Goal: Task Accomplishment & Management: Use online tool/utility

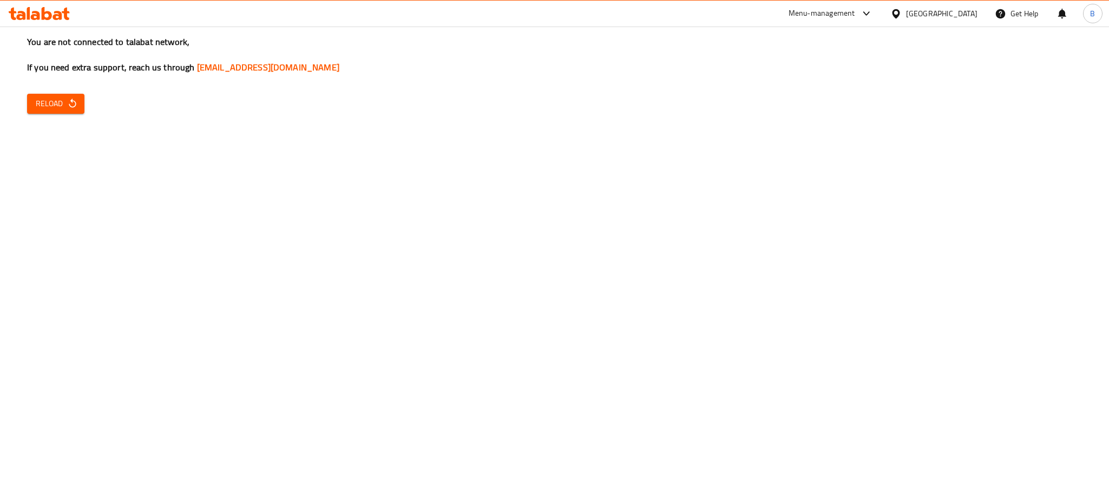
click at [55, 4] on div at bounding box center [39, 14] width 79 height 22
click at [58, 16] on icon at bounding box center [57, 15] width 9 height 9
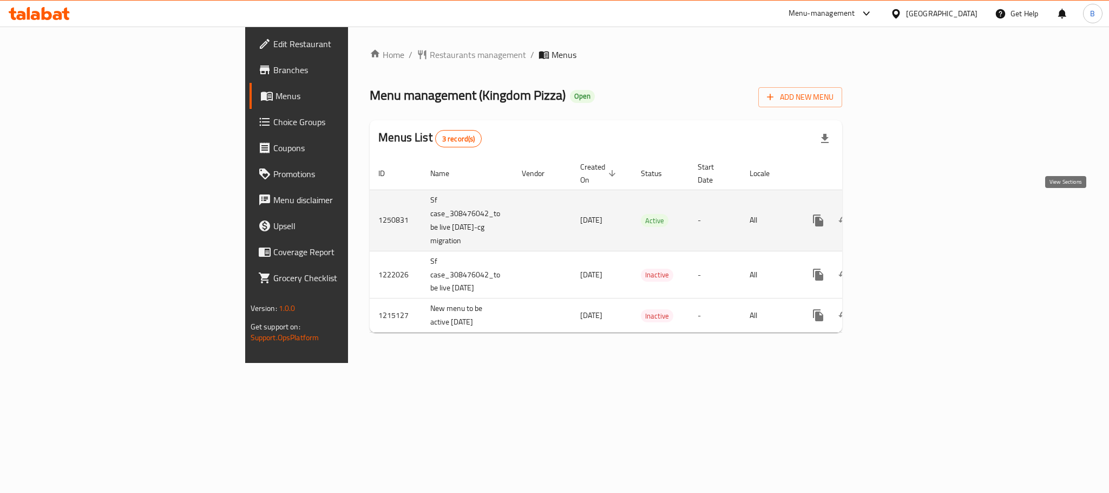
click at [903, 214] on icon "enhanced table" at bounding box center [896, 220] width 13 height 13
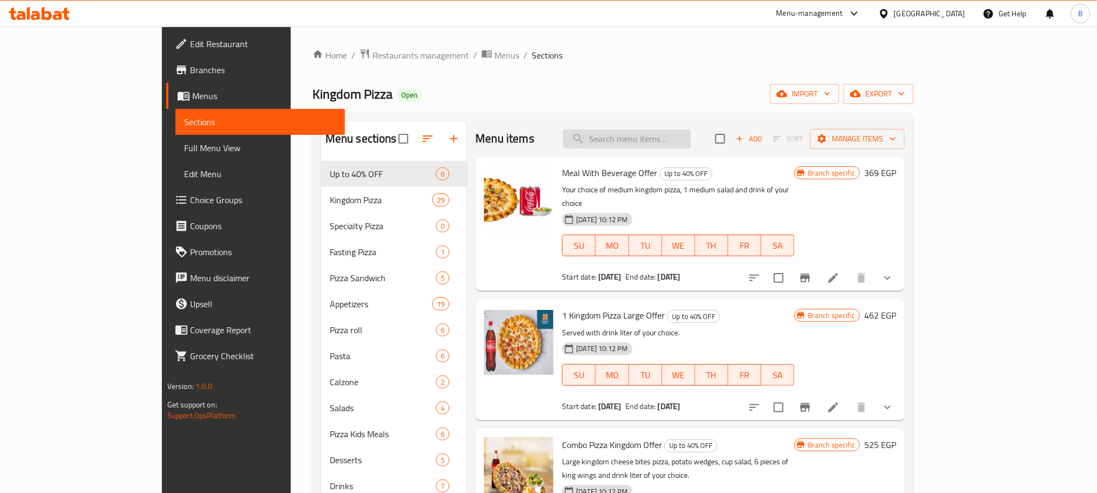
click at [643, 132] on input "search" at bounding box center [627, 138] width 128 height 19
paste input "1 Kingdom Pizza Large Offer"
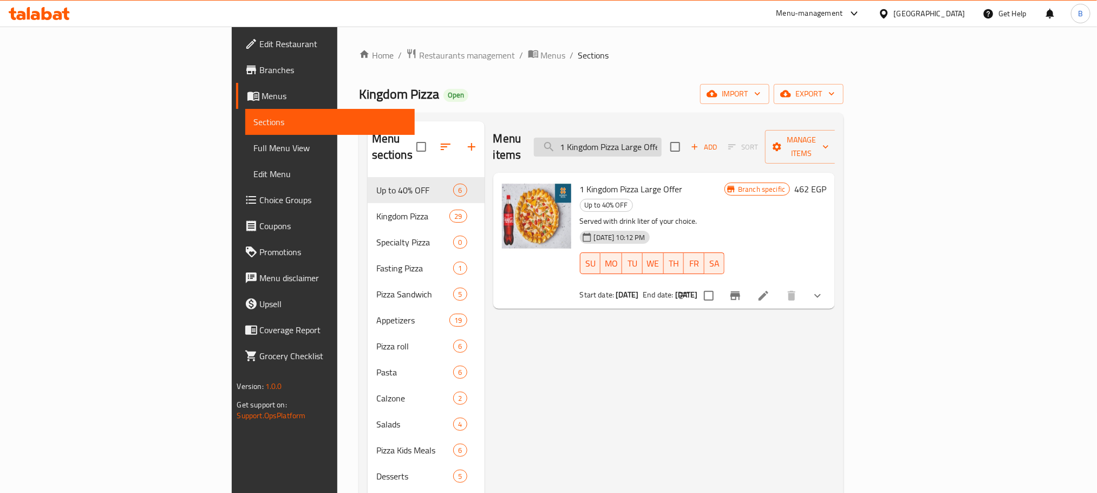
click at [662, 143] on input "1 Kingdom Pizza Large Offer" at bounding box center [598, 147] width 128 height 19
paste input "Meal With Bevera"
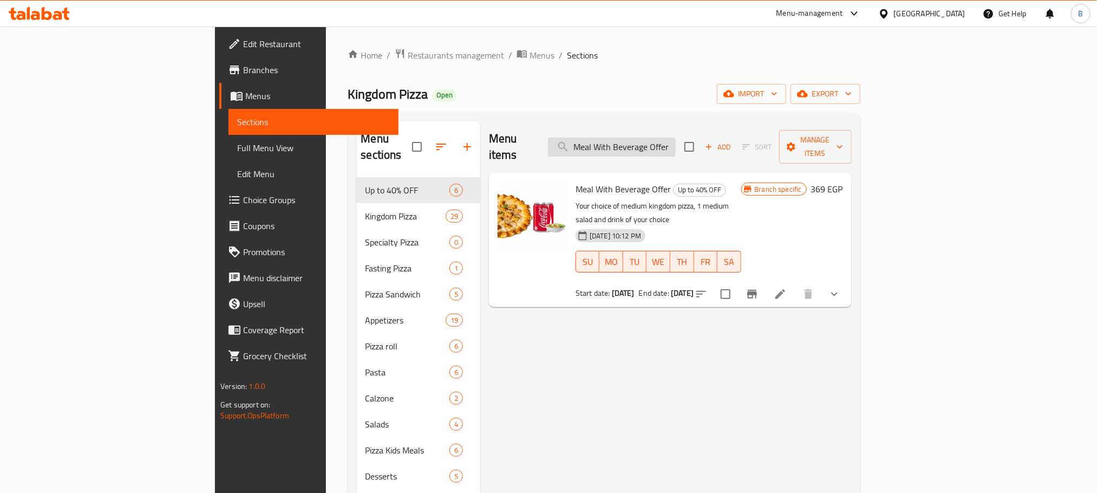
click at [676, 147] on input "Meal With Beverage Offer" at bounding box center [612, 147] width 128 height 19
paste input "Combo Pizza Kingdom"
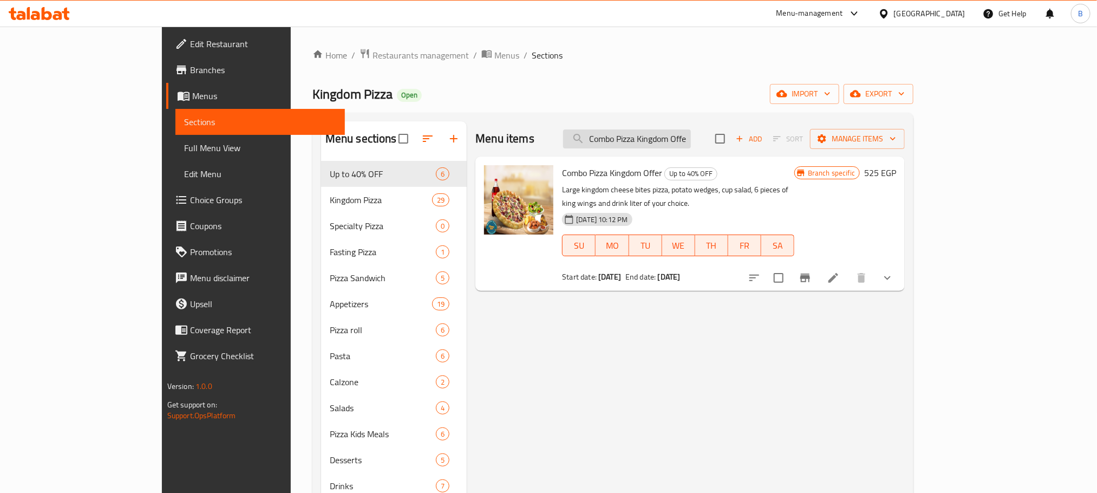
click at [691, 139] on input "Combo Pizza Kingdom Offer" at bounding box center [627, 138] width 128 height 19
paste input "Triple Kingdom Pizza"
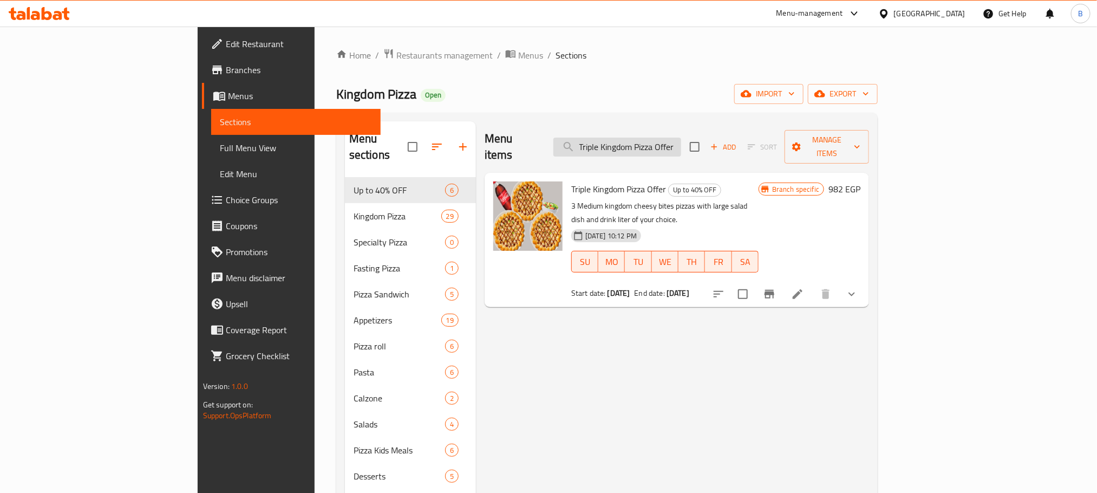
click at [681, 138] on input "Triple Kingdom Pizza Offer" at bounding box center [617, 147] width 128 height 19
paste input "Double Larg"
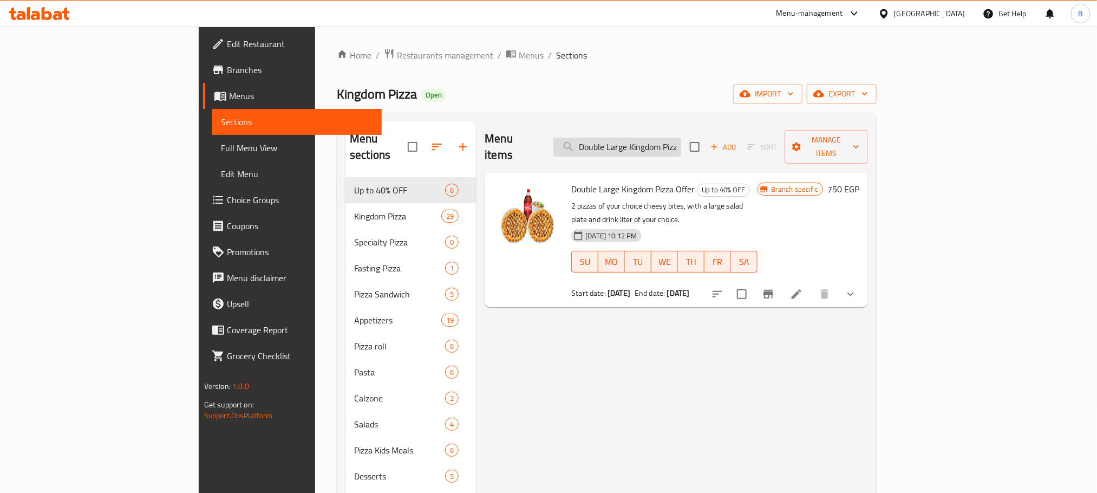
click at [678, 138] on input "Double Large Kingdom Pizza Offer" at bounding box center [617, 147] width 128 height 19
paste input "Combo Crust Mix Large And Medium"
type input "Combo Crust Mix Large And Medium Offer"
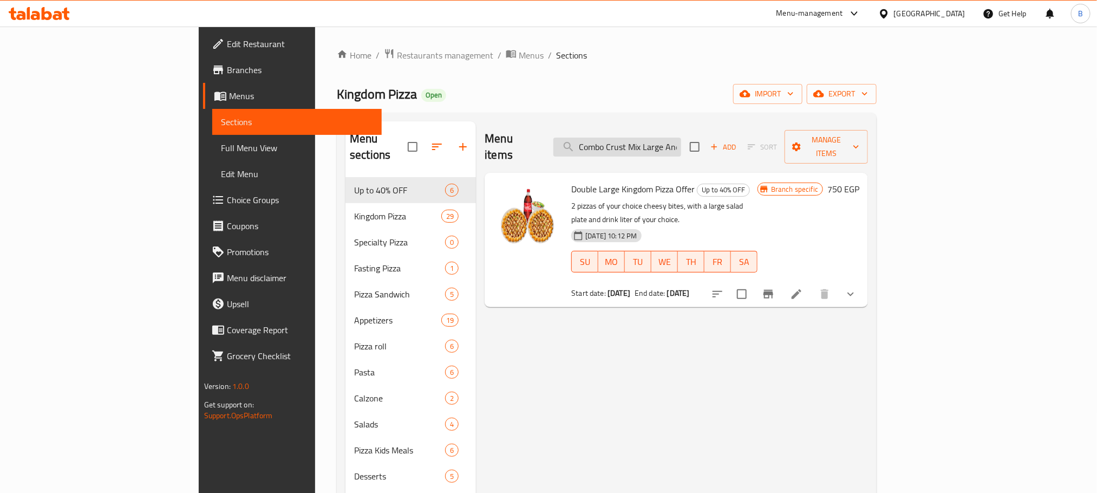
scroll to position [0, 55]
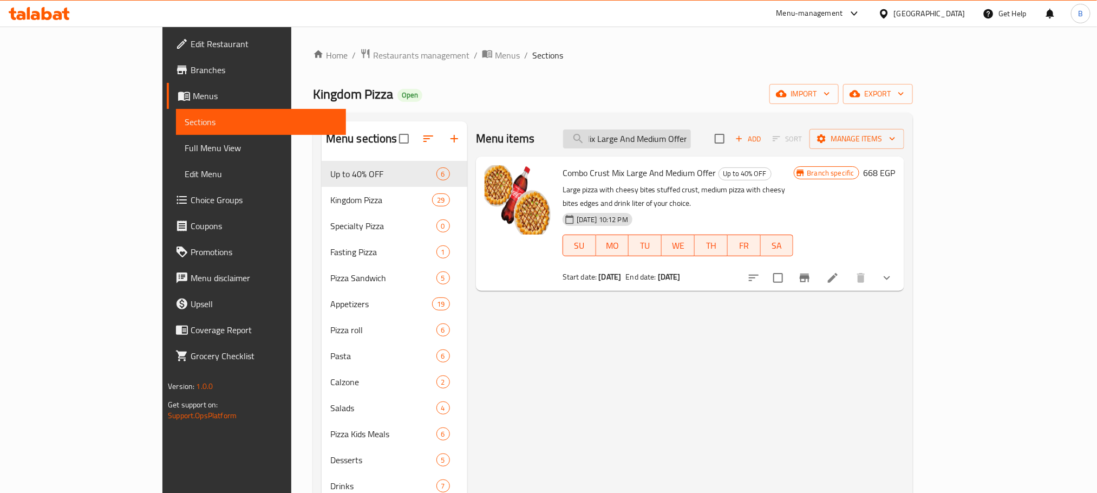
click at [678, 132] on input "Combo Crust Mix Large And Medium Offer" at bounding box center [627, 138] width 128 height 19
